Goal: Information Seeking & Learning: Learn about a topic

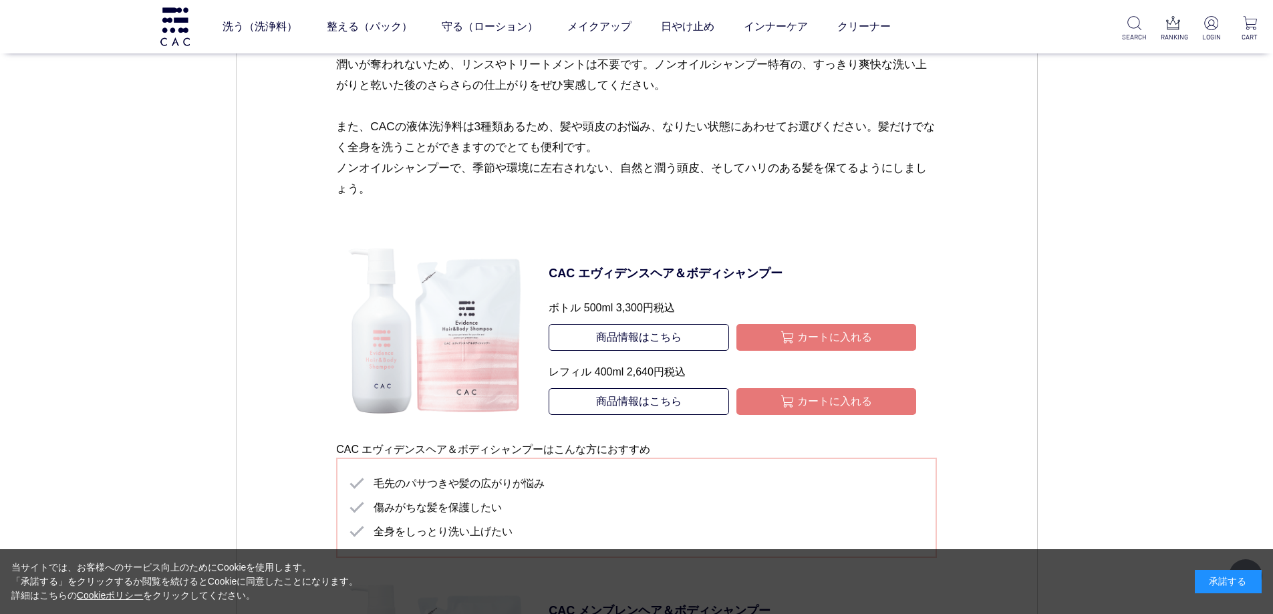
scroll to position [2071, 0]
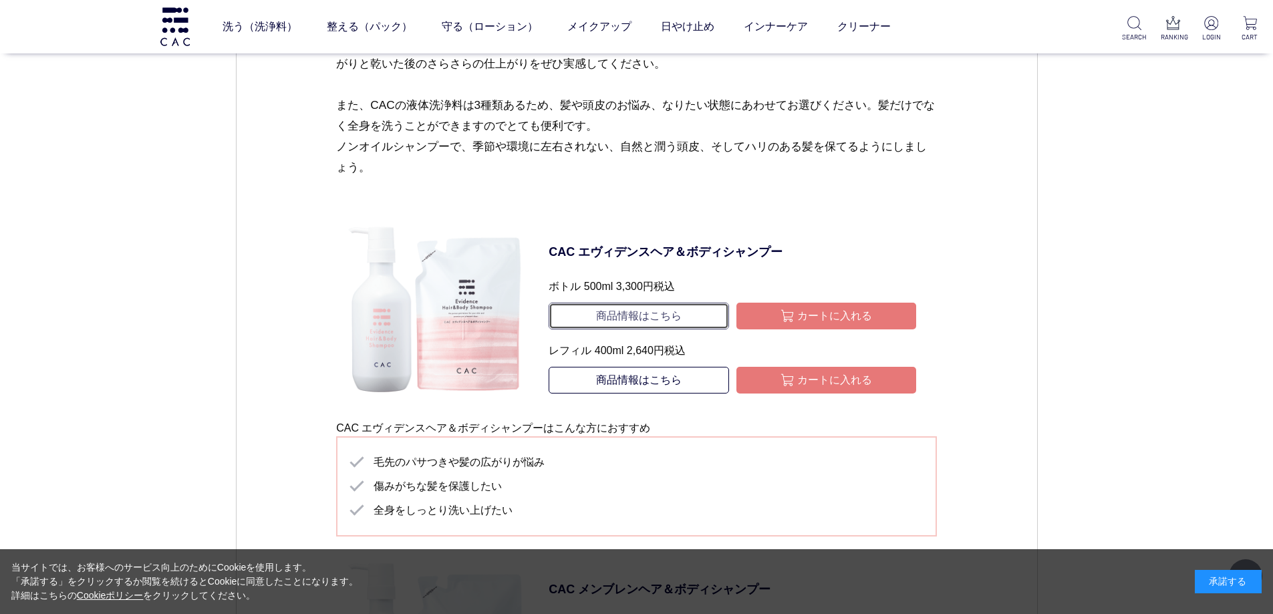
click at [604, 317] on link "商品情報はこちら" at bounding box center [638, 316] width 180 height 27
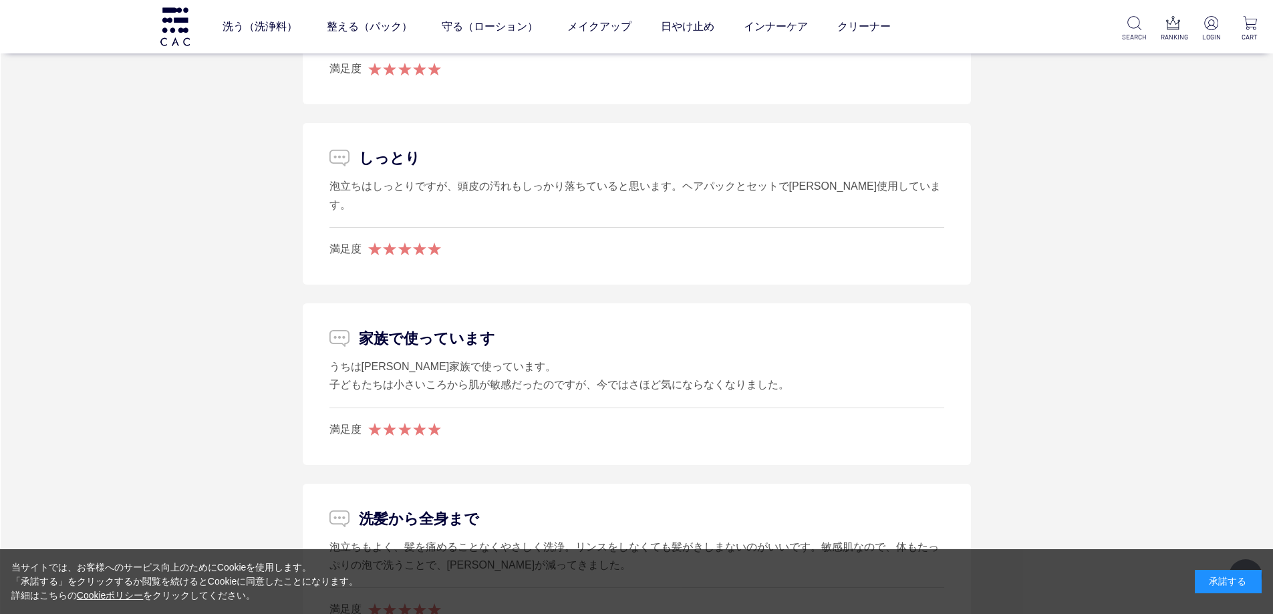
scroll to position [2405, 0]
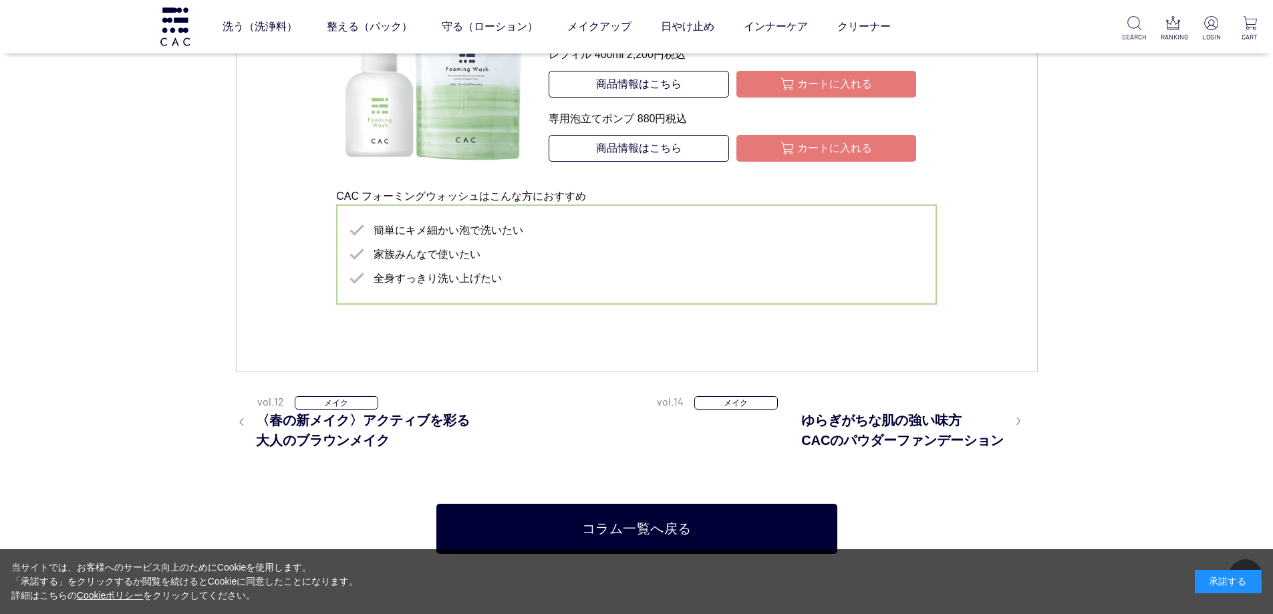
scroll to position [3140, 0]
